Goal: Task Accomplishment & Management: Manage account settings

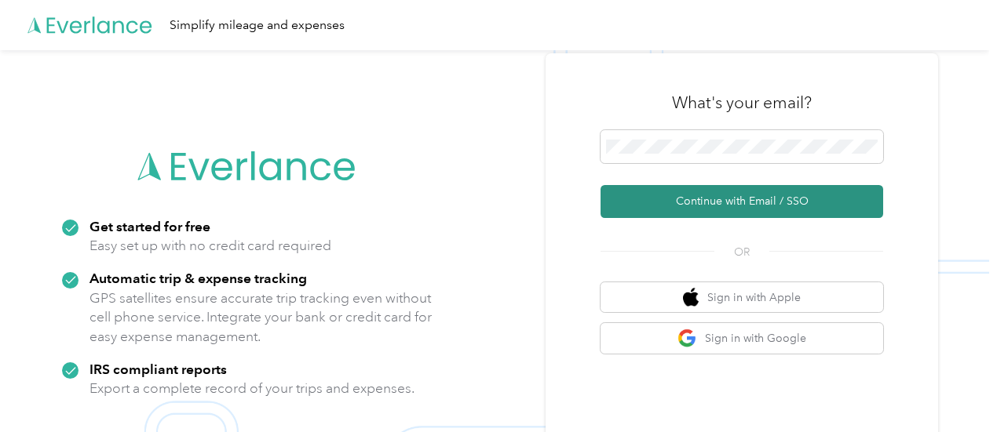
click at [720, 200] on button "Continue with Email / SSO" at bounding box center [741, 201] width 283 height 33
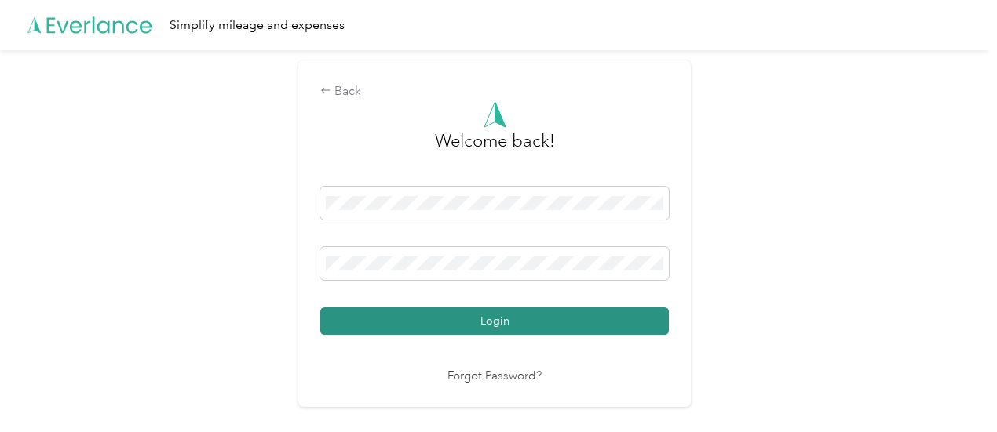
click at [487, 322] on button "Login" at bounding box center [494, 321] width 348 height 27
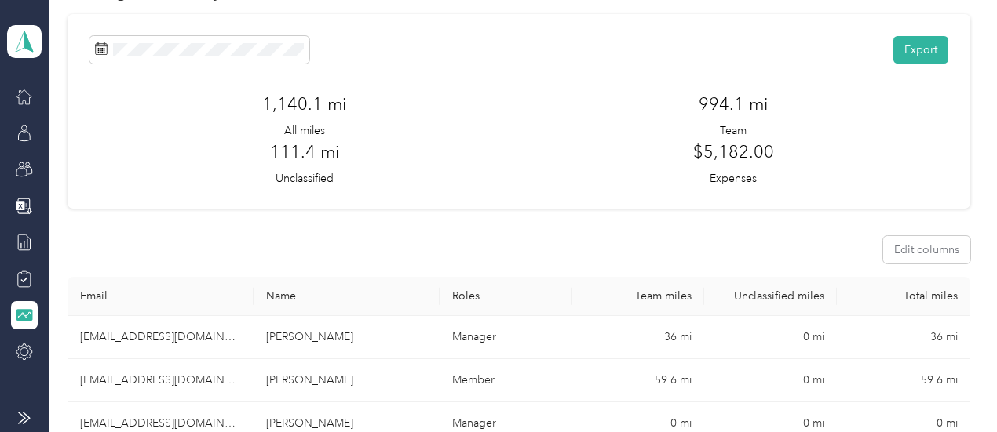
scroll to position [78, 0]
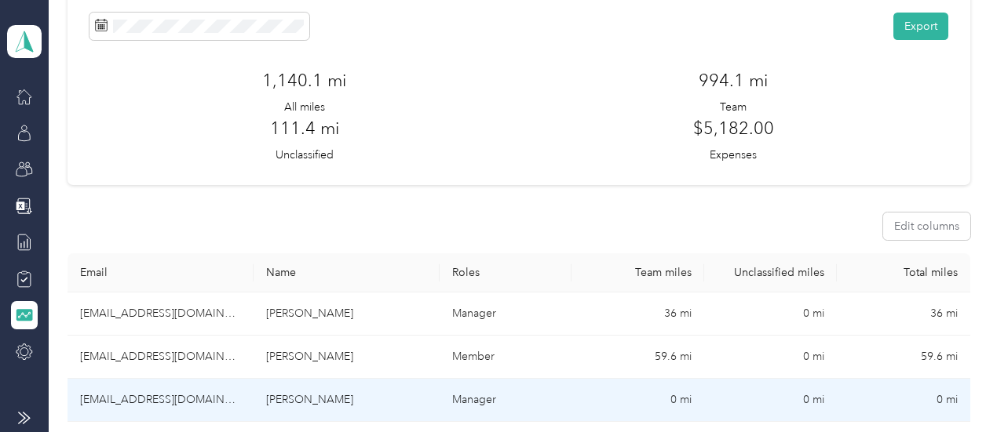
click at [157, 379] on td "[EMAIL_ADDRESS][DOMAIN_NAME]" at bounding box center [160, 400] width 186 height 43
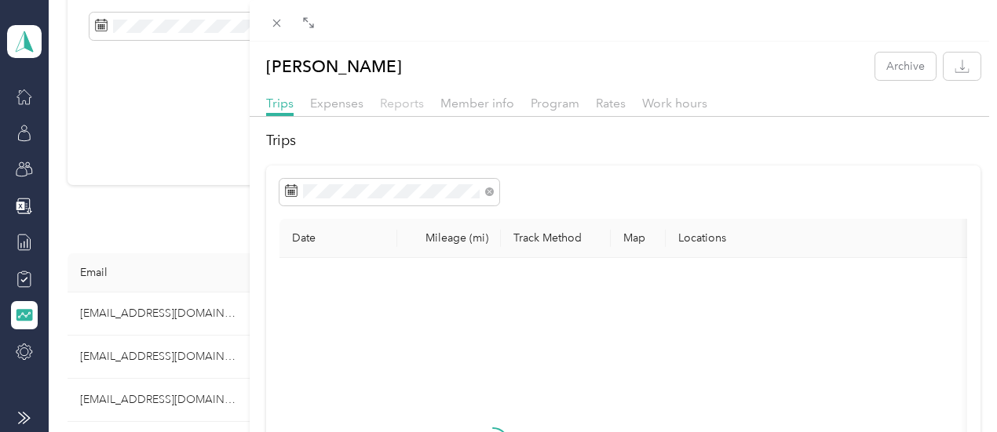
click at [424, 103] on span "Reports" at bounding box center [402, 103] width 44 height 15
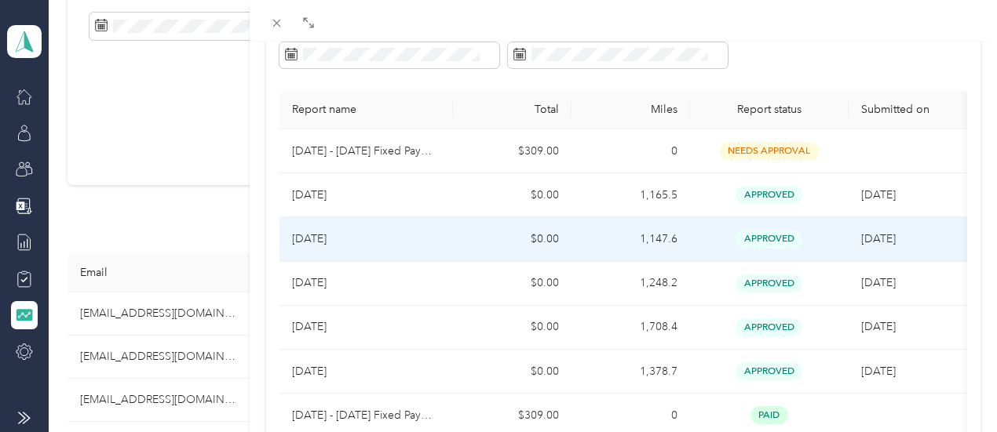
scroll to position [157, 0]
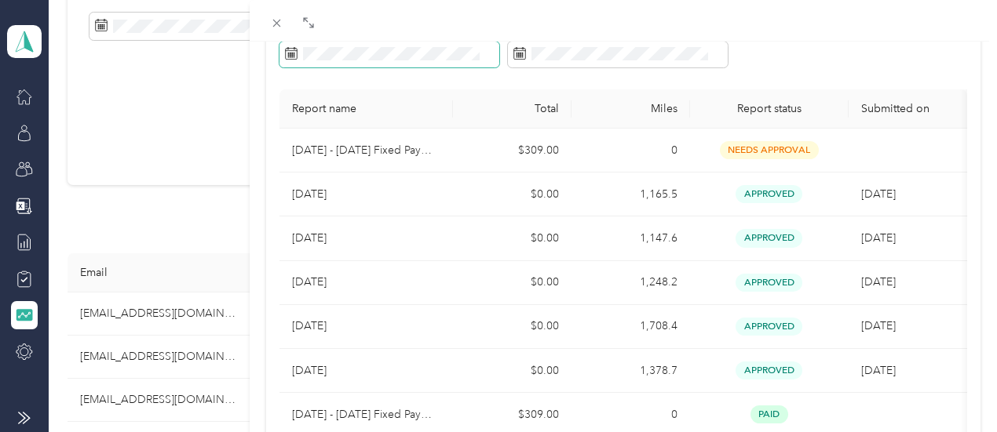
click at [297, 53] on icon at bounding box center [291, 53] width 13 height 13
click at [297, 54] on icon at bounding box center [291, 53] width 13 height 13
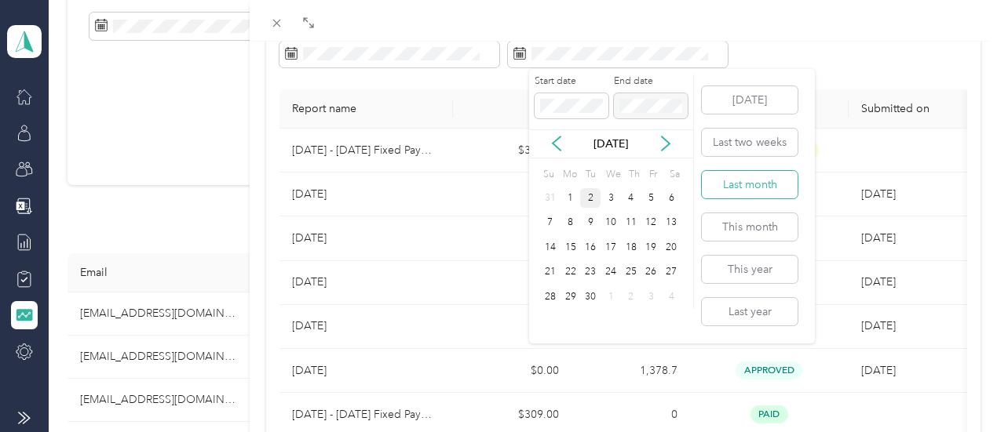
click at [738, 181] on button "Last month" at bounding box center [750, 184] width 96 height 27
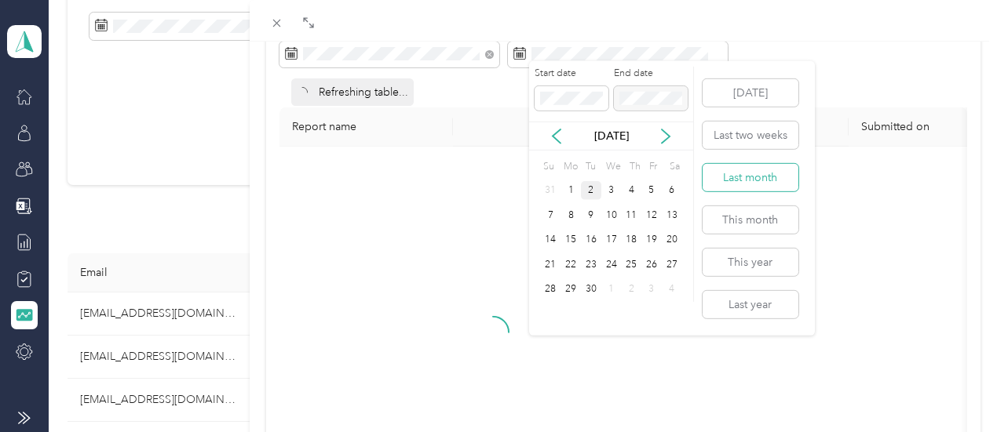
scroll to position [38, 0]
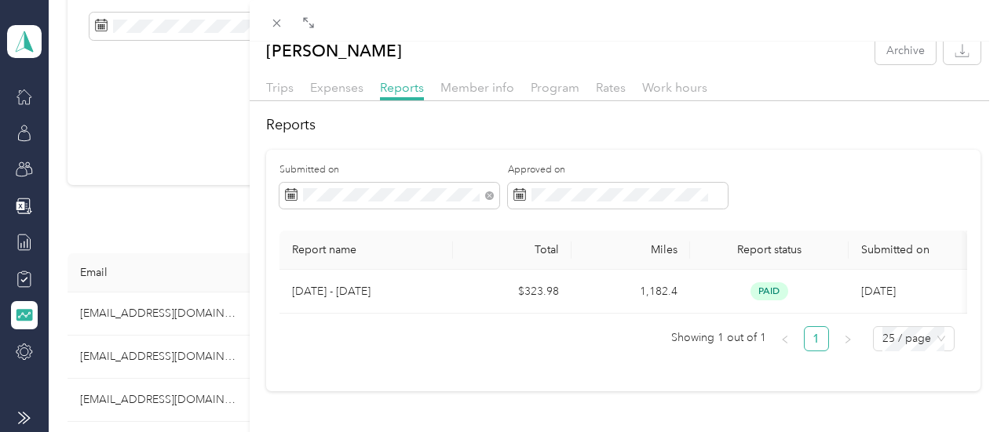
click at [315, 393] on div "[PERSON_NAME] Archive Trips Expenses Reports Member info Program Rates Work hou…" at bounding box center [498, 216] width 997 height 432
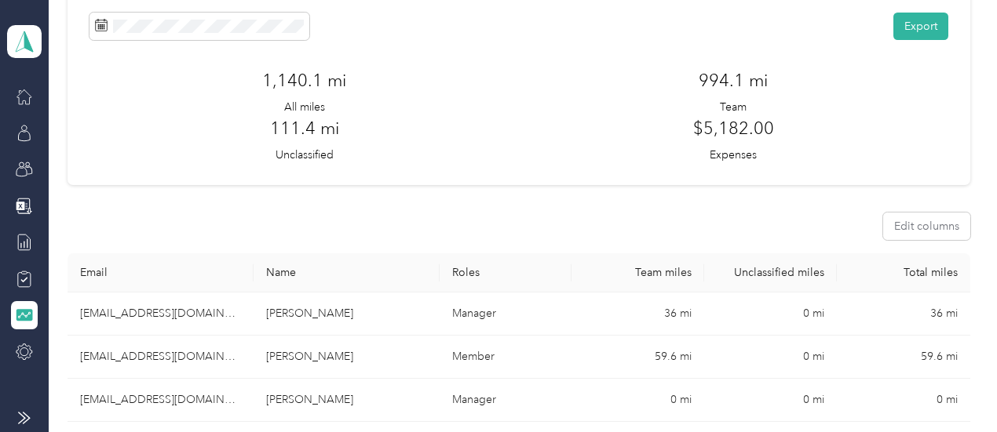
scroll to position [157, 0]
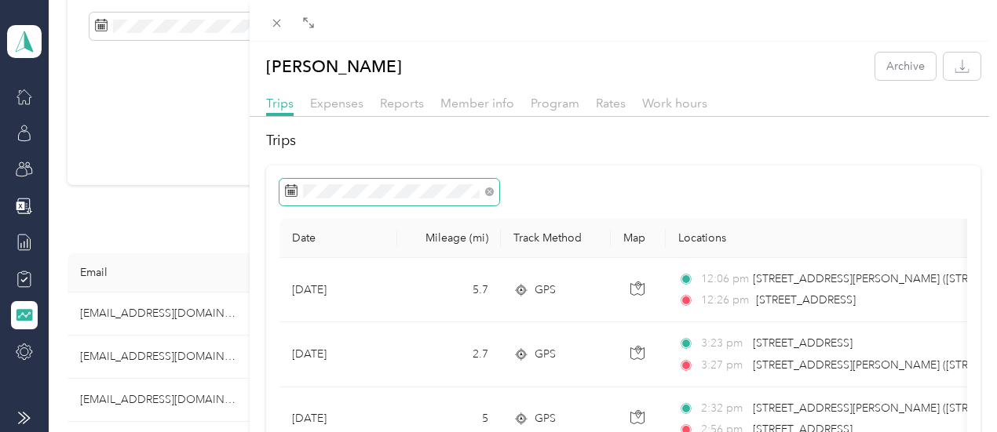
click at [297, 191] on icon at bounding box center [291, 190] width 13 height 13
click at [499, 192] on span at bounding box center [389, 192] width 220 height 27
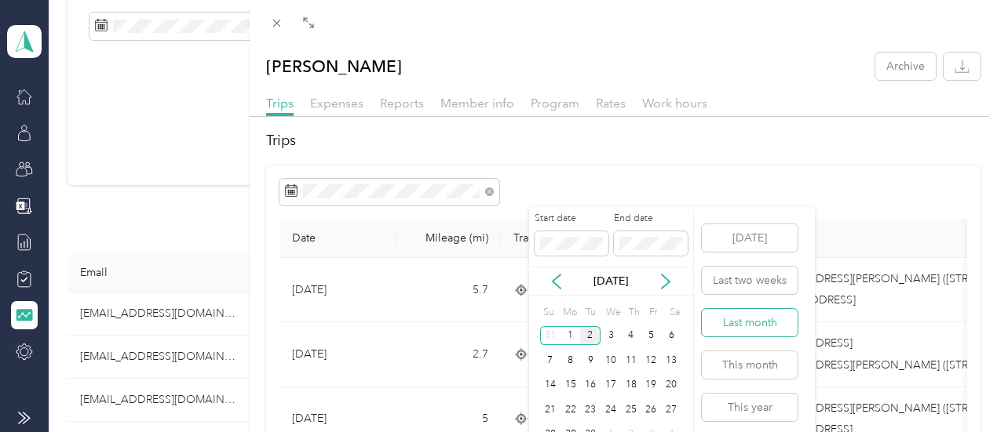
click at [781, 318] on button "Last month" at bounding box center [750, 322] width 96 height 27
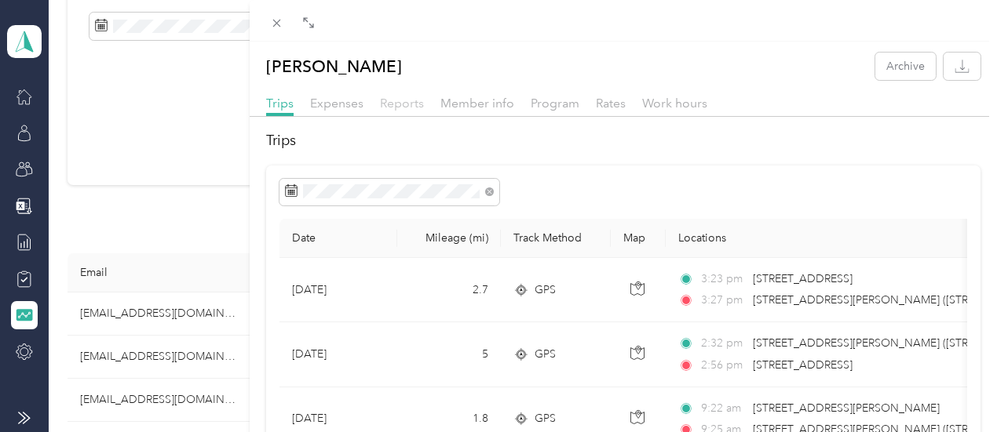
click at [424, 107] on span "Reports" at bounding box center [402, 103] width 44 height 15
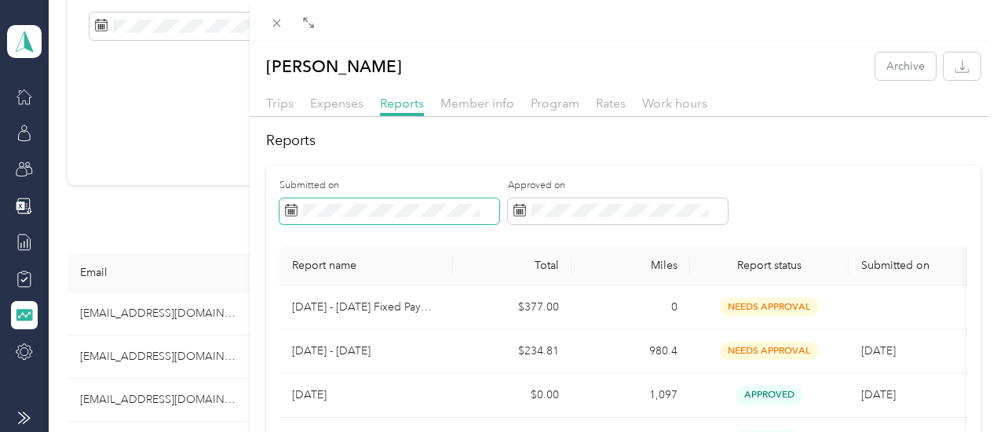
click at [499, 218] on span at bounding box center [389, 212] width 220 height 27
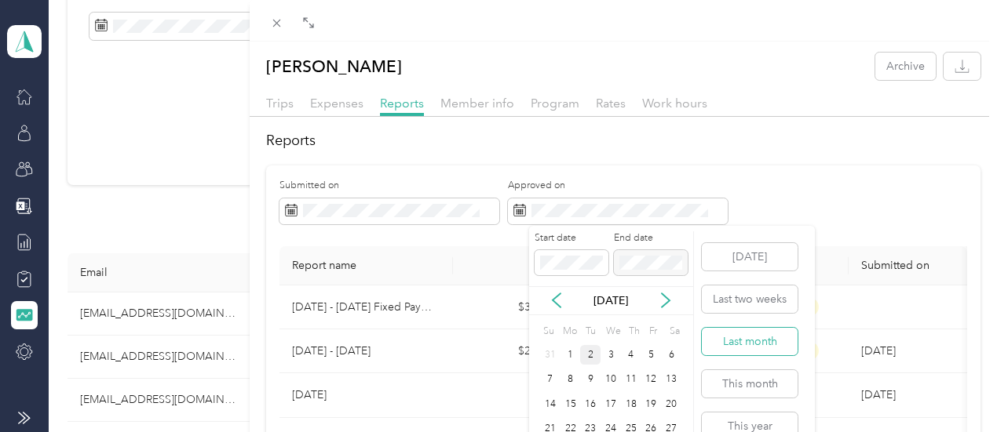
click at [761, 341] on button "Last month" at bounding box center [750, 341] width 96 height 27
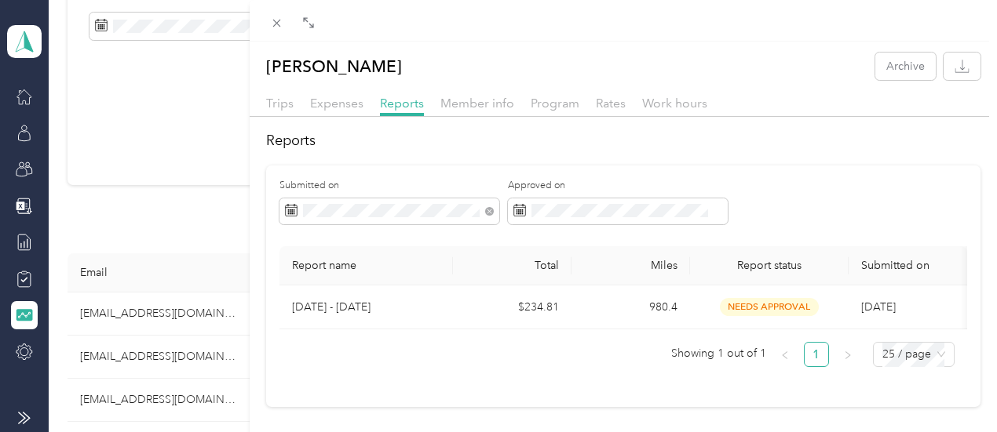
click at [713, 147] on h2 "Reports" at bounding box center [623, 140] width 715 height 21
click at [224, 357] on div "[PERSON_NAME] Archive Trips Expenses Reports Member info Program Rates Work hou…" at bounding box center [498, 216] width 997 height 432
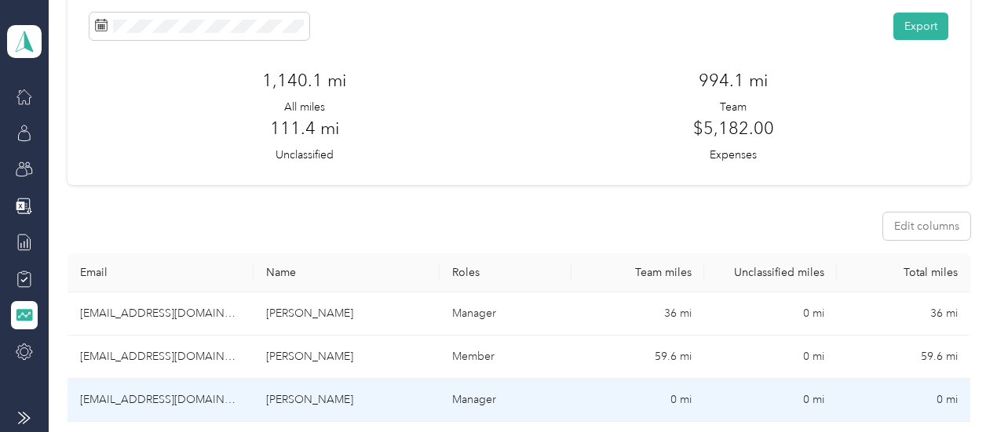
click at [319, 379] on td "[PERSON_NAME]" at bounding box center [346, 400] width 186 height 43
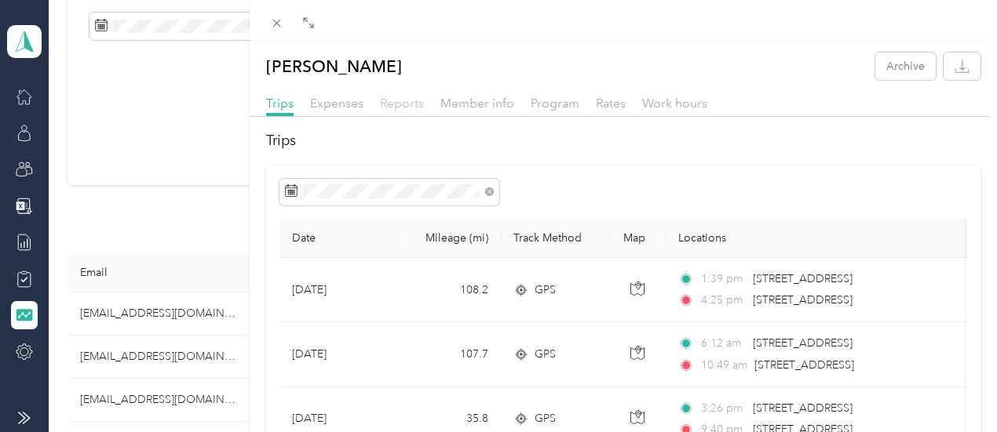
click at [424, 104] on span "Reports" at bounding box center [402, 103] width 44 height 15
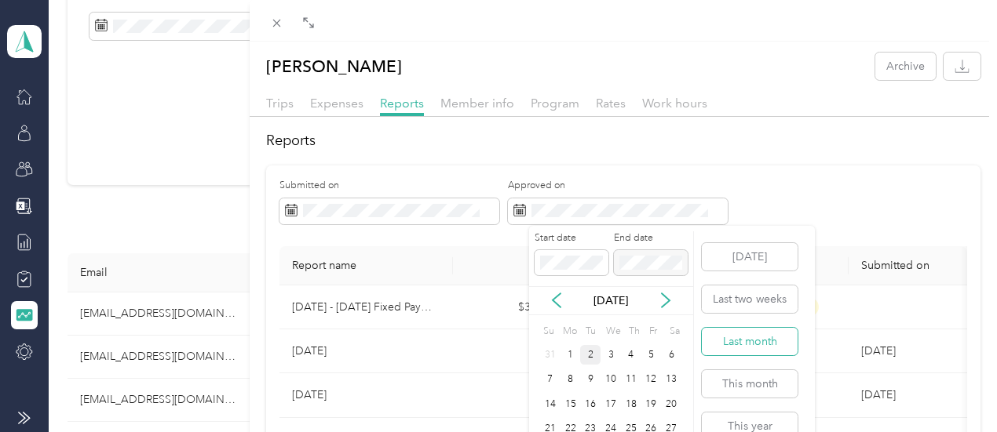
click at [773, 332] on button "Last month" at bounding box center [750, 341] width 96 height 27
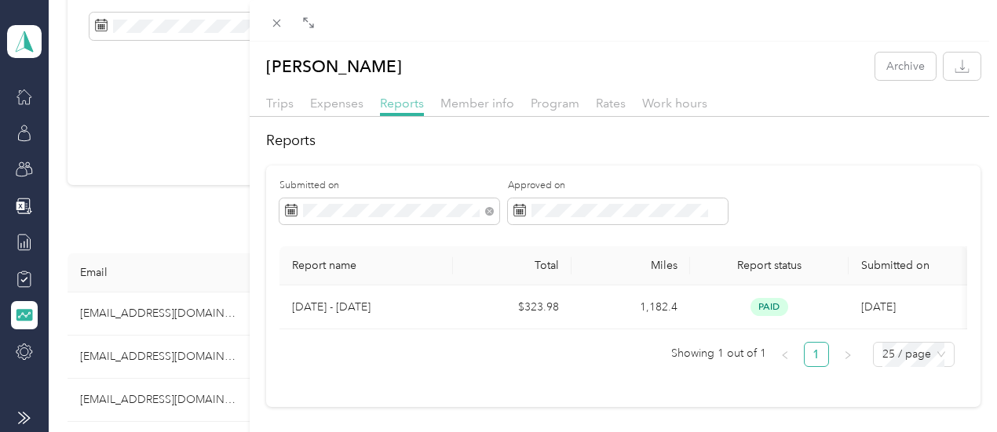
click at [424, 108] on span "Reports" at bounding box center [402, 103] width 44 height 15
